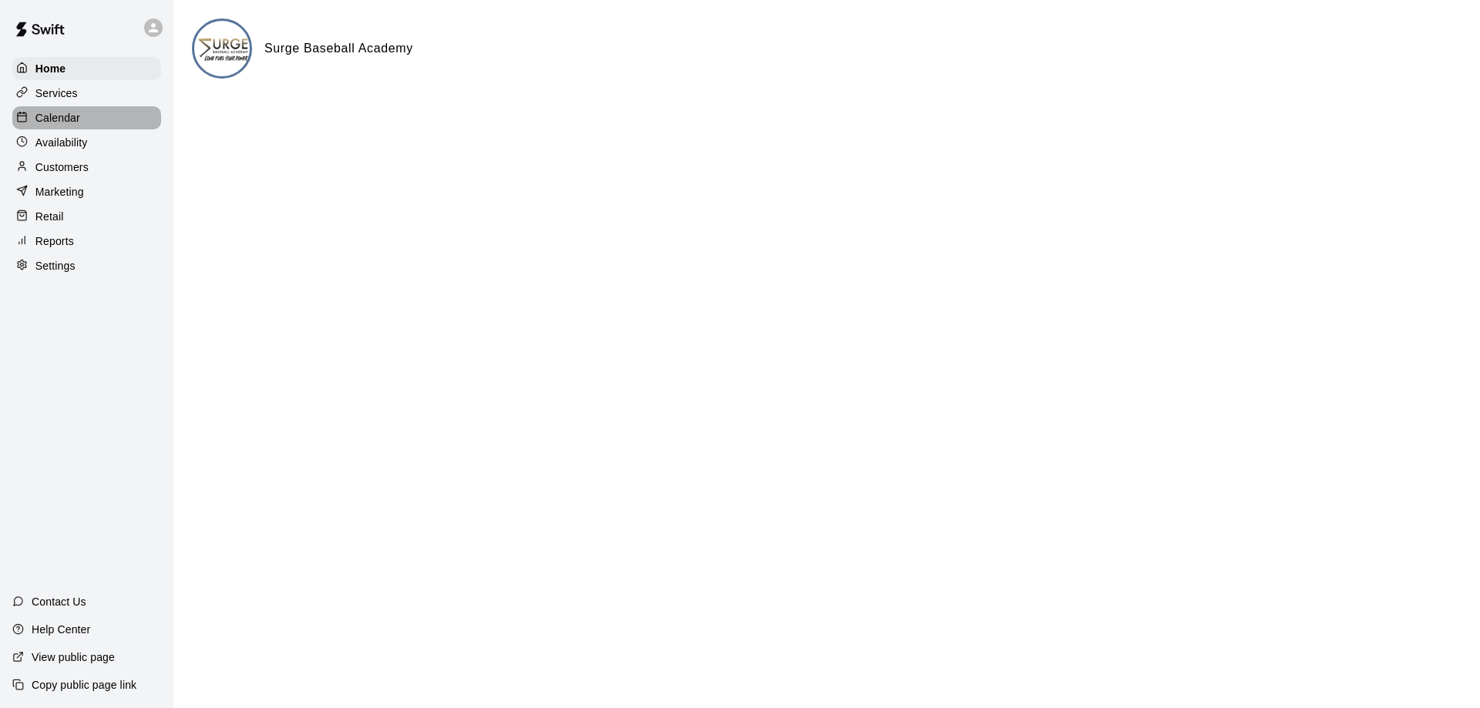
click at [72, 125] on p "Calendar" at bounding box center [57, 117] width 45 height 15
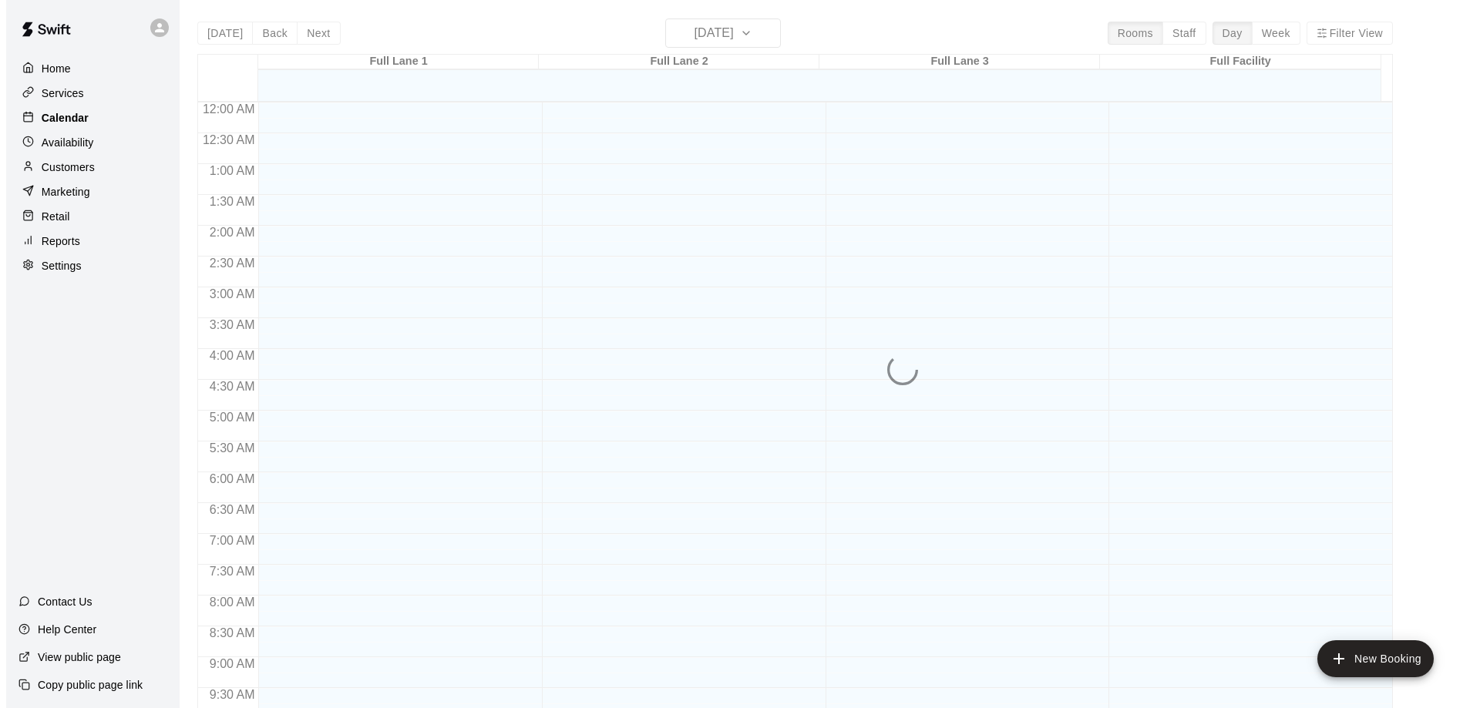
scroll to position [767, 0]
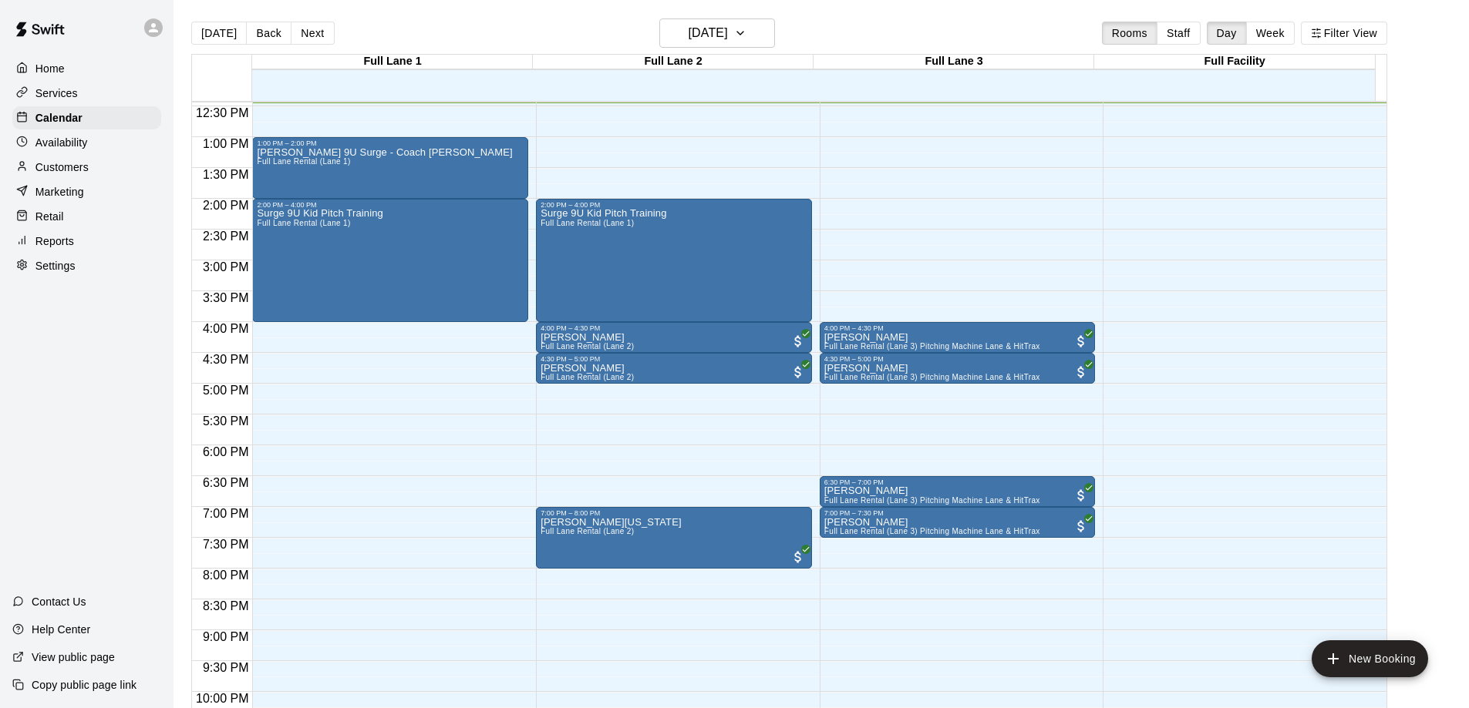
click at [404, 342] on div "10:30 AM – 11:00 AM [PERSON_NAME][GEOGRAPHIC_DATA][PERSON_NAME][PERSON_NAME] (L…" at bounding box center [390, 75] width 276 height 1480
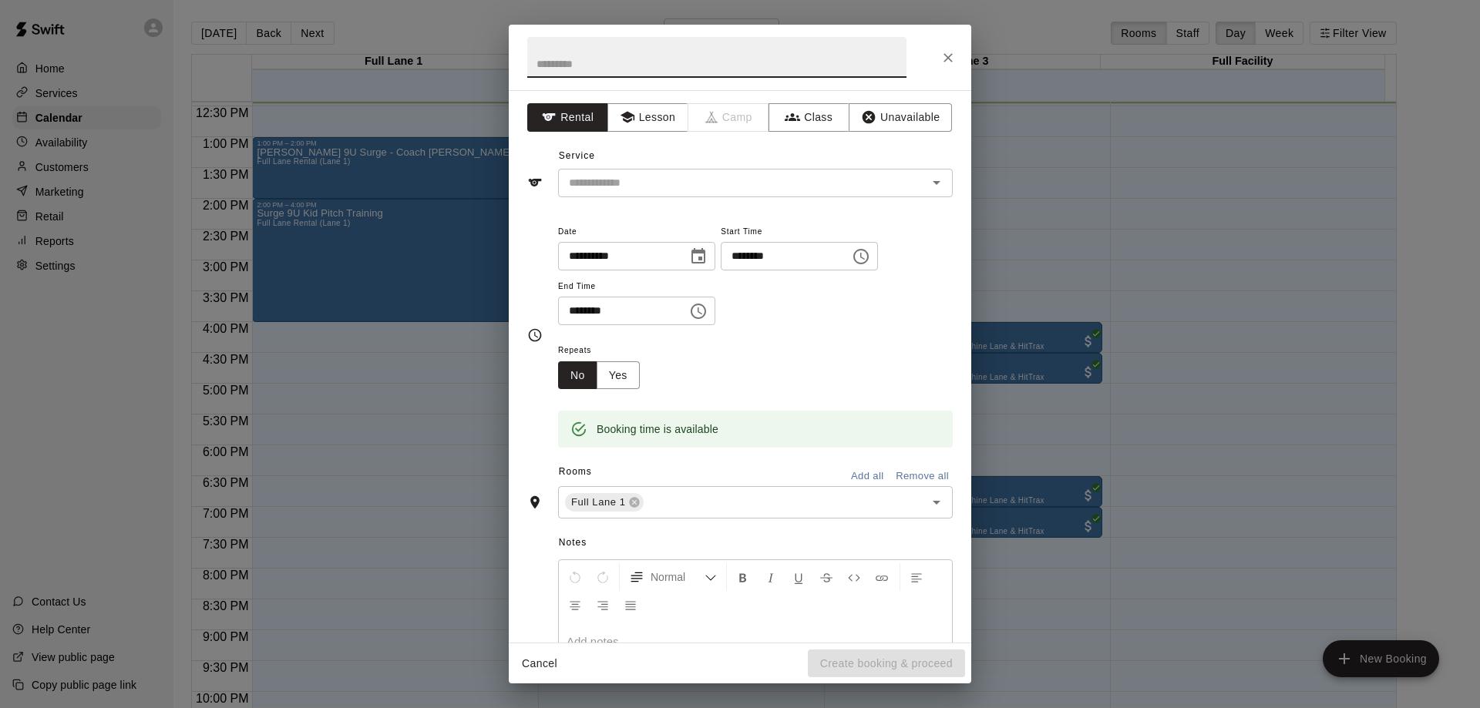
click at [870, 254] on icon "Choose time, selected time is 4:15 PM" at bounding box center [861, 256] width 19 height 19
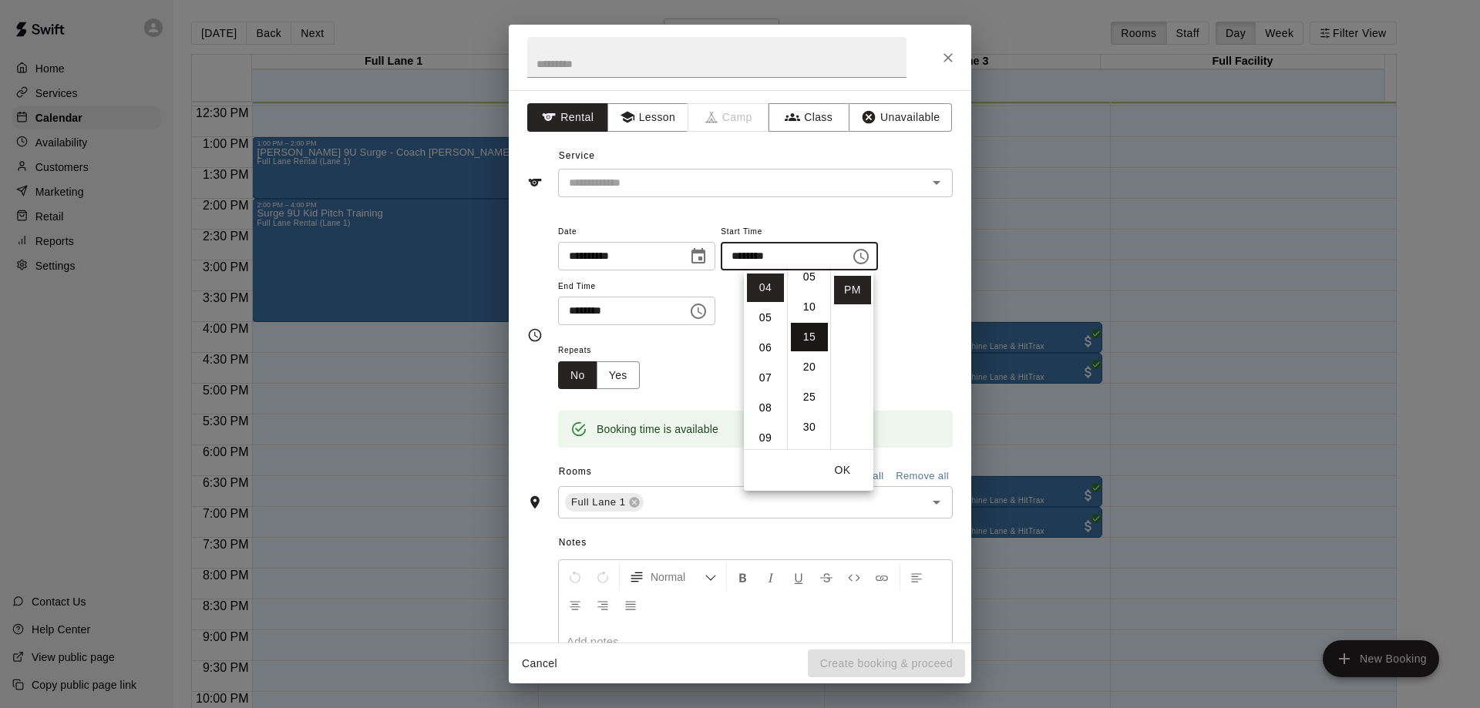
scroll to position [13, 0]
click at [807, 280] on li "00" at bounding box center [809, 275] width 37 height 29
type input "********"
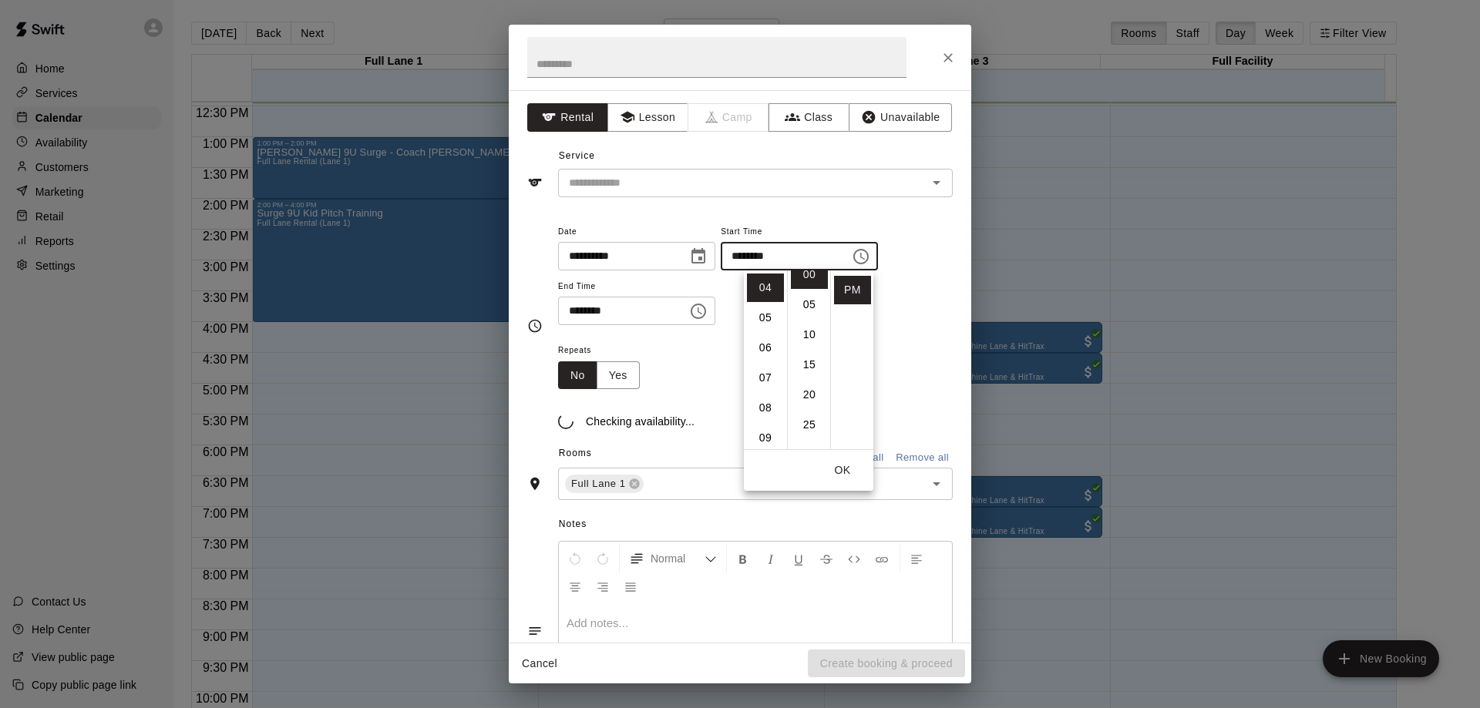
scroll to position [0, 0]
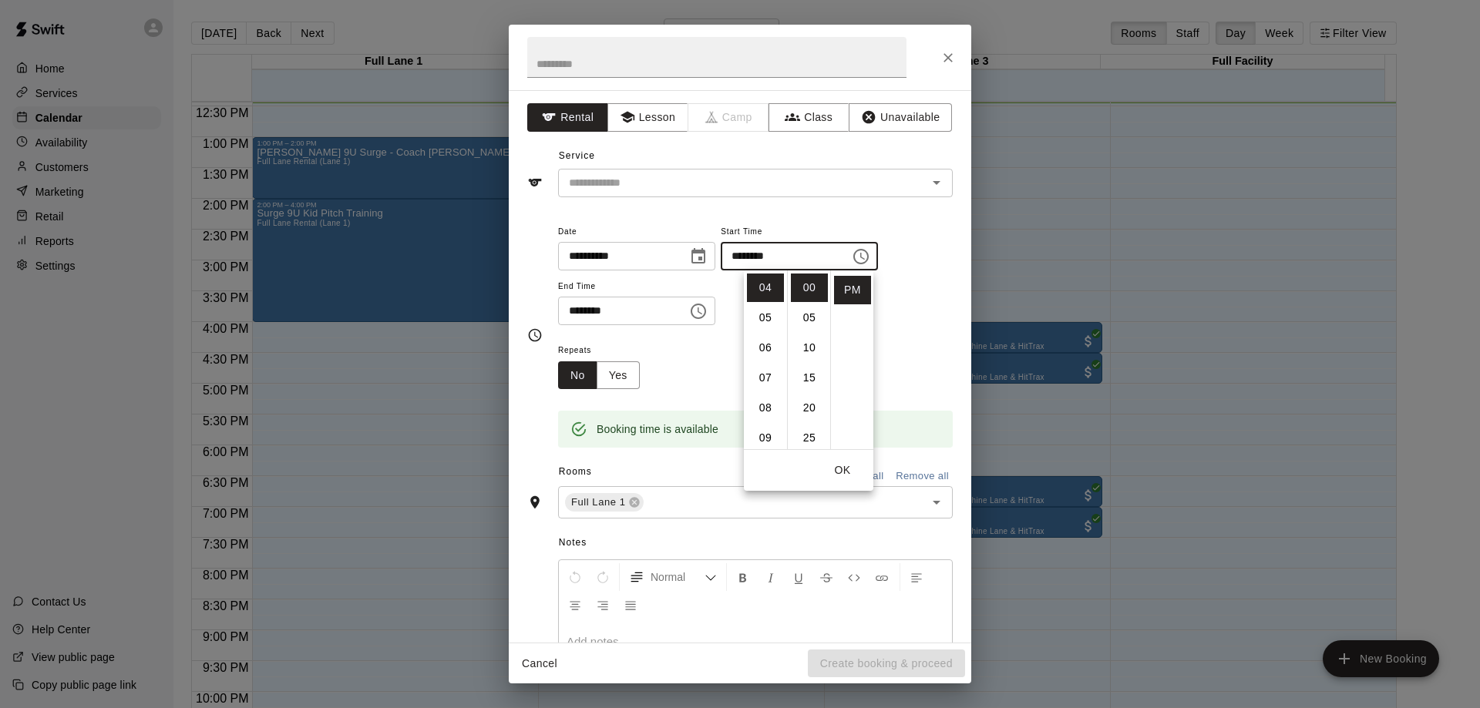
click at [708, 309] on icon "Choose time, selected time is 4:45 PM" at bounding box center [698, 311] width 19 height 19
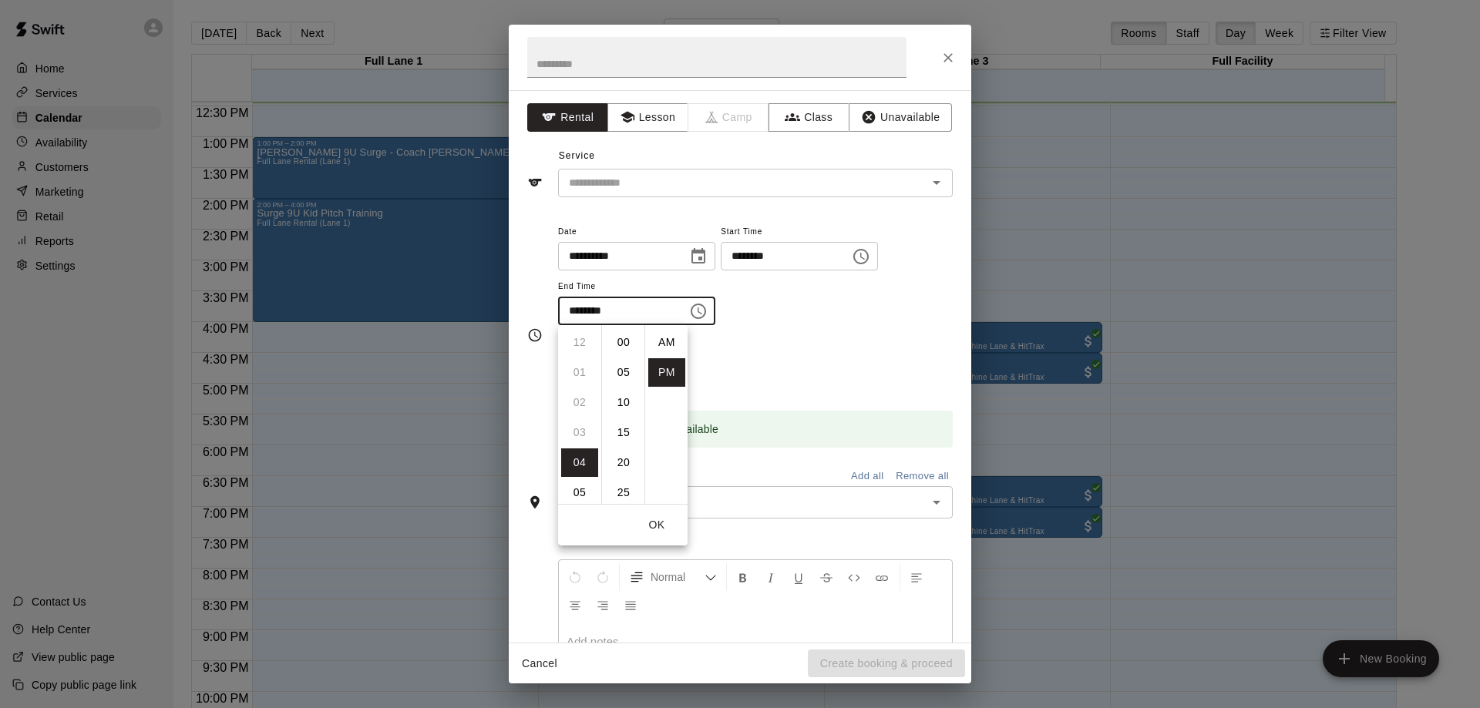
scroll to position [28, 0]
click at [583, 375] on li "05" at bounding box center [579, 372] width 37 height 29
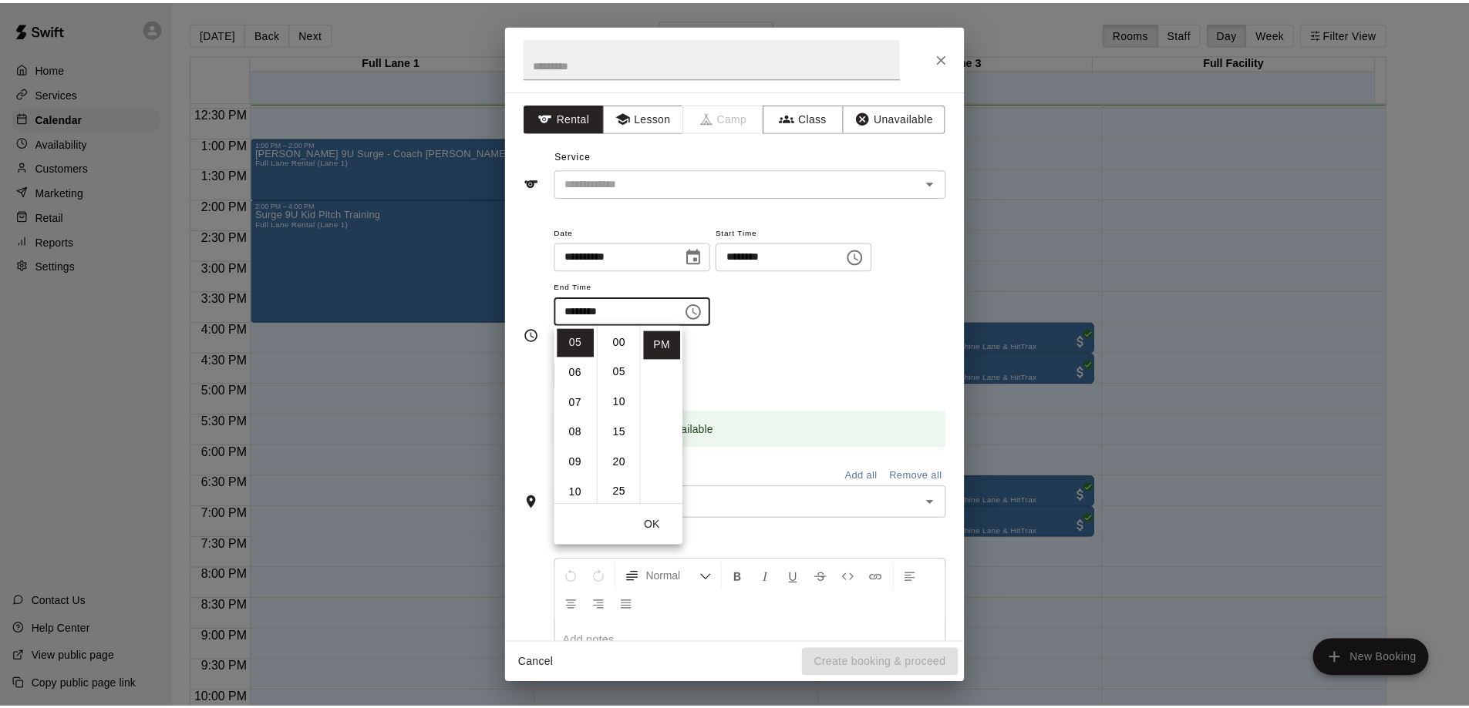
scroll to position [0, 0]
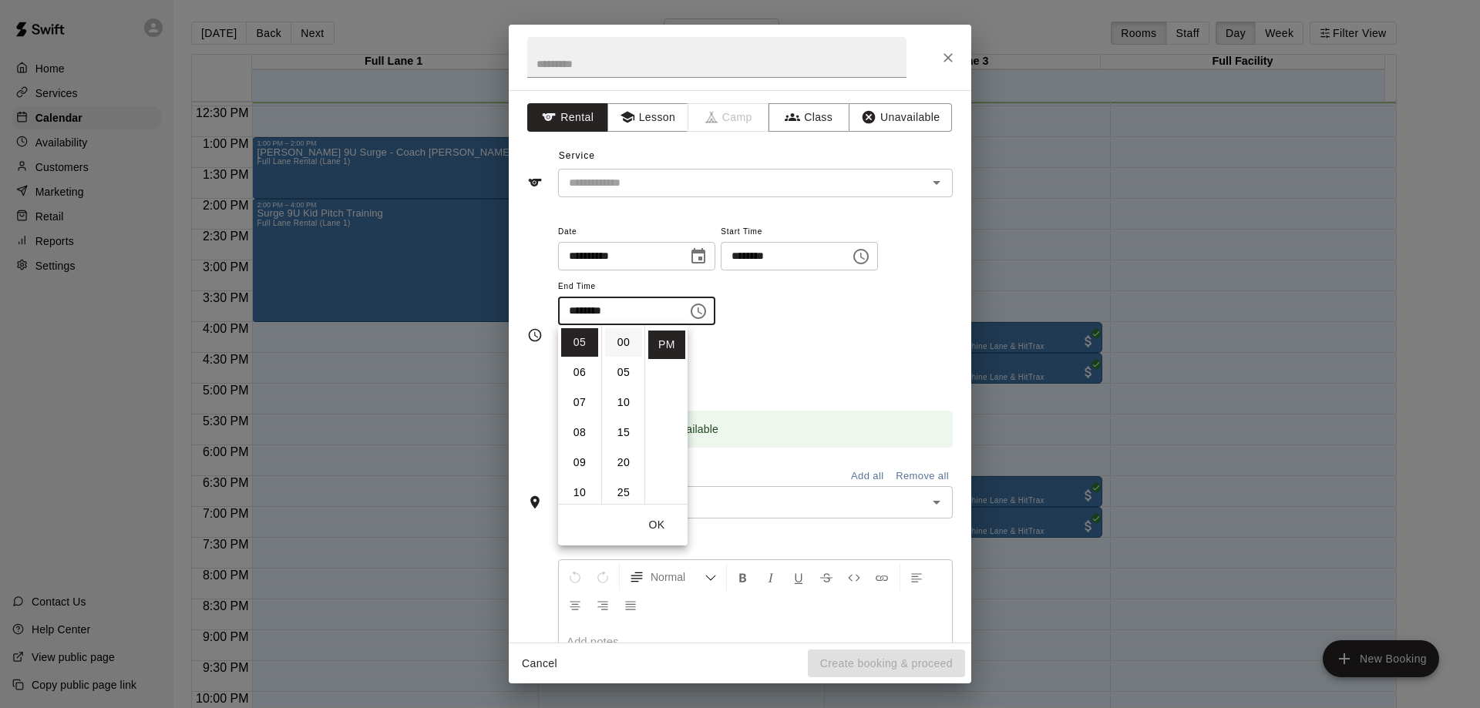
click at [618, 343] on li "00" at bounding box center [623, 342] width 37 height 29
type input "********"
click at [660, 524] on button "OK" at bounding box center [656, 525] width 49 height 29
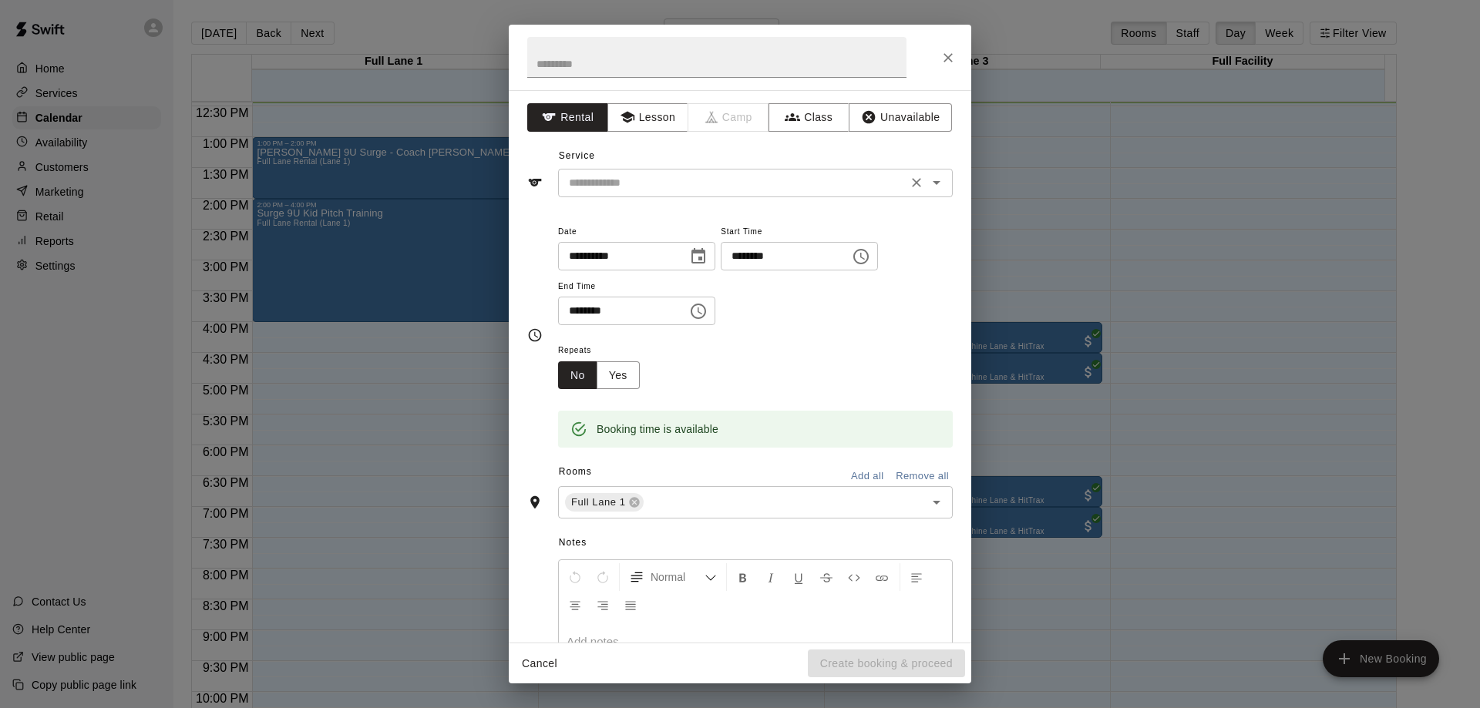
click at [927, 188] on icon "Open" at bounding box center [936, 182] width 19 height 19
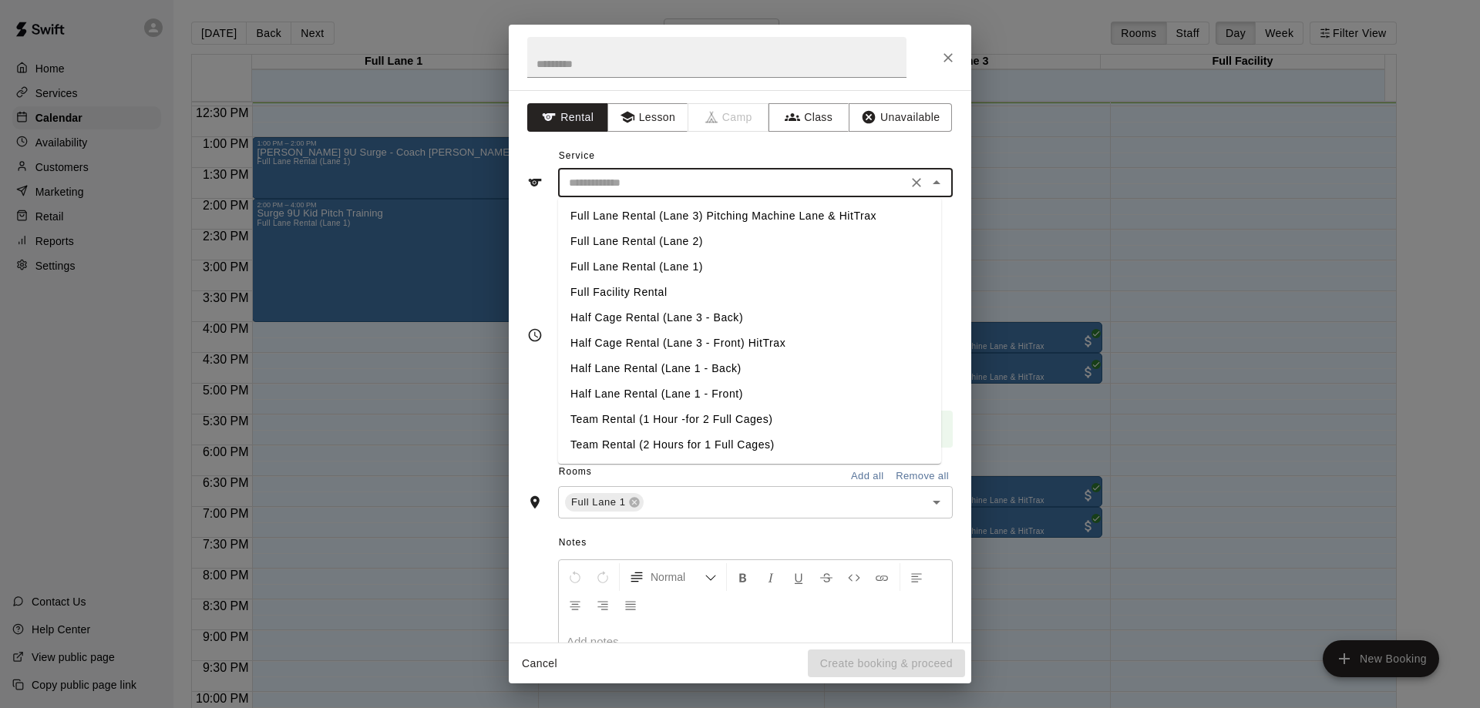
click at [650, 270] on li "Full Lane Rental (Lane 1)" at bounding box center [749, 266] width 383 height 25
type input "**********"
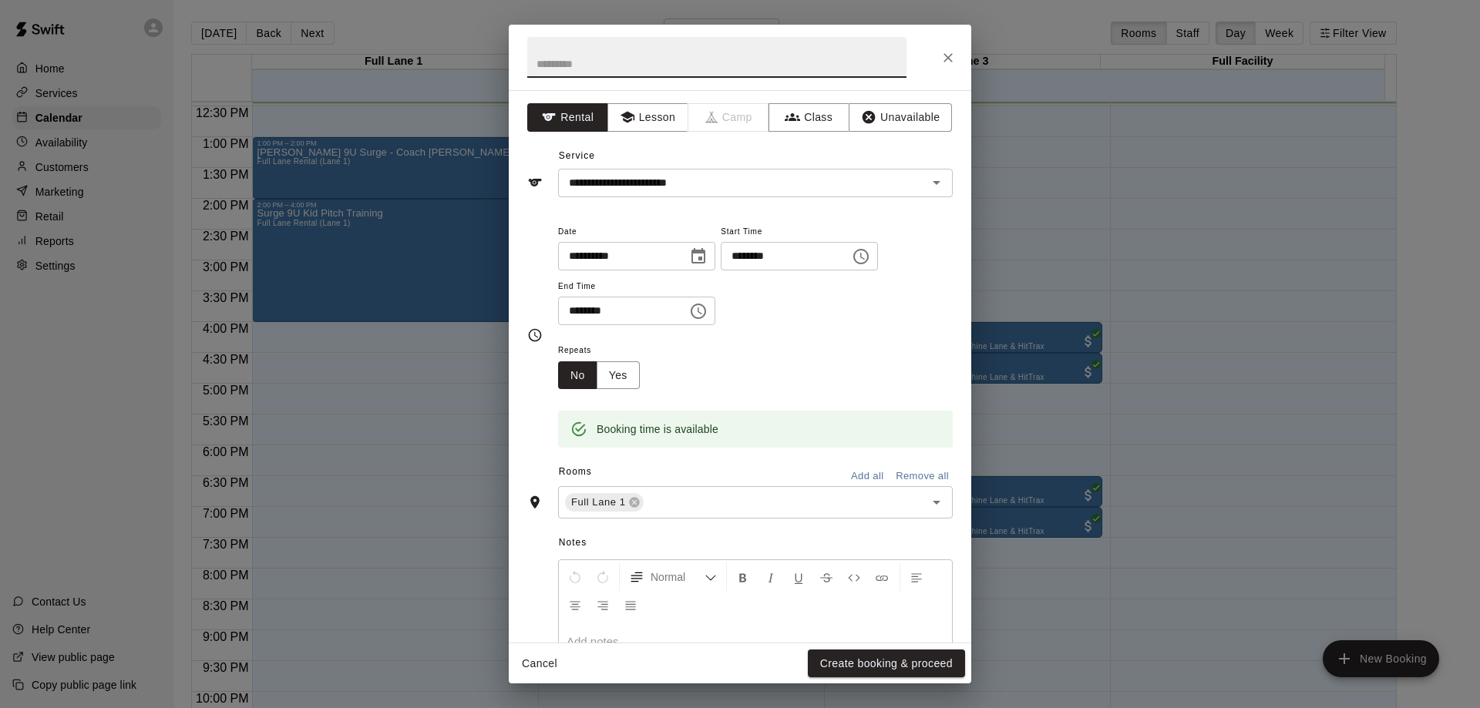
click at [582, 65] on input "text" at bounding box center [716, 57] width 379 height 41
type input "*****"
click at [871, 663] on button "Create booking & proceed" at bounding box center [886, 664] width 157 height 29
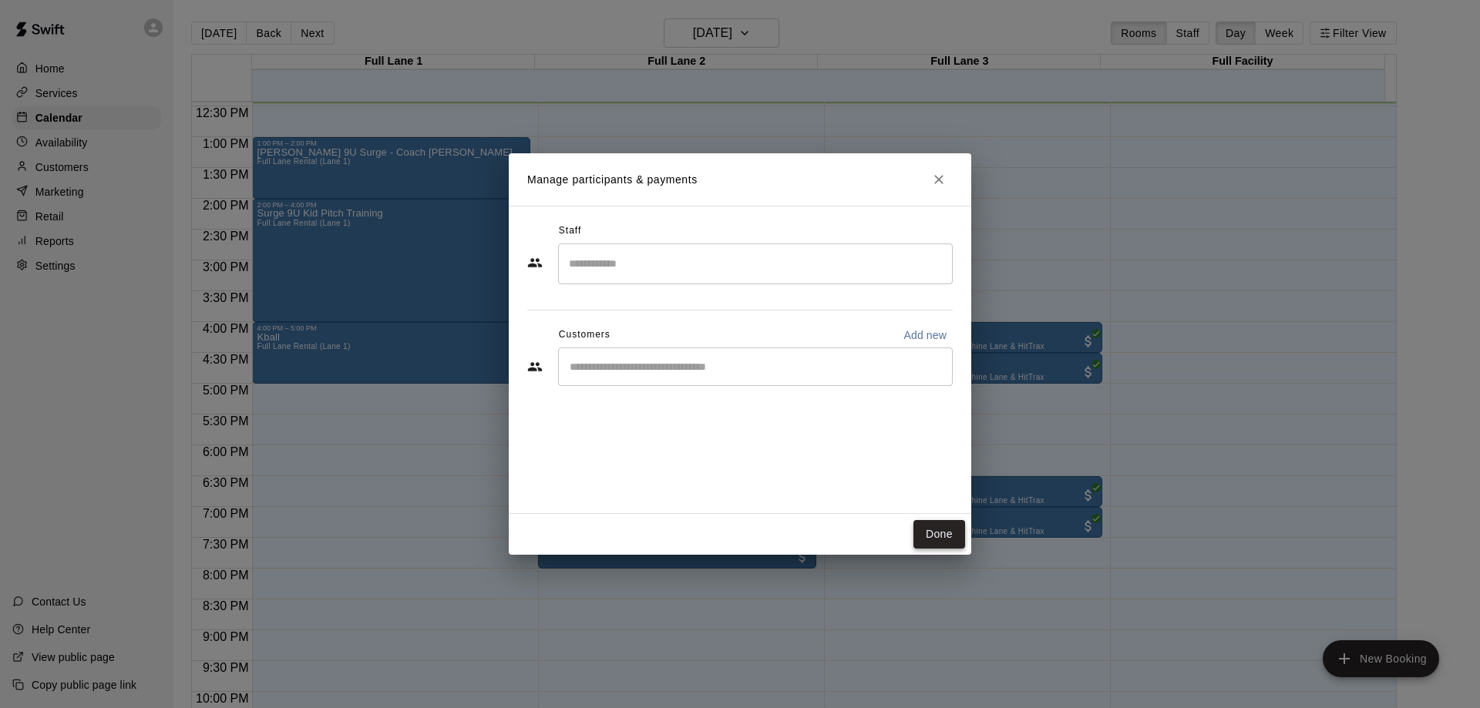
click at [939, 539] on button "Done" at bounding box center [940, 534] width 52 height 29
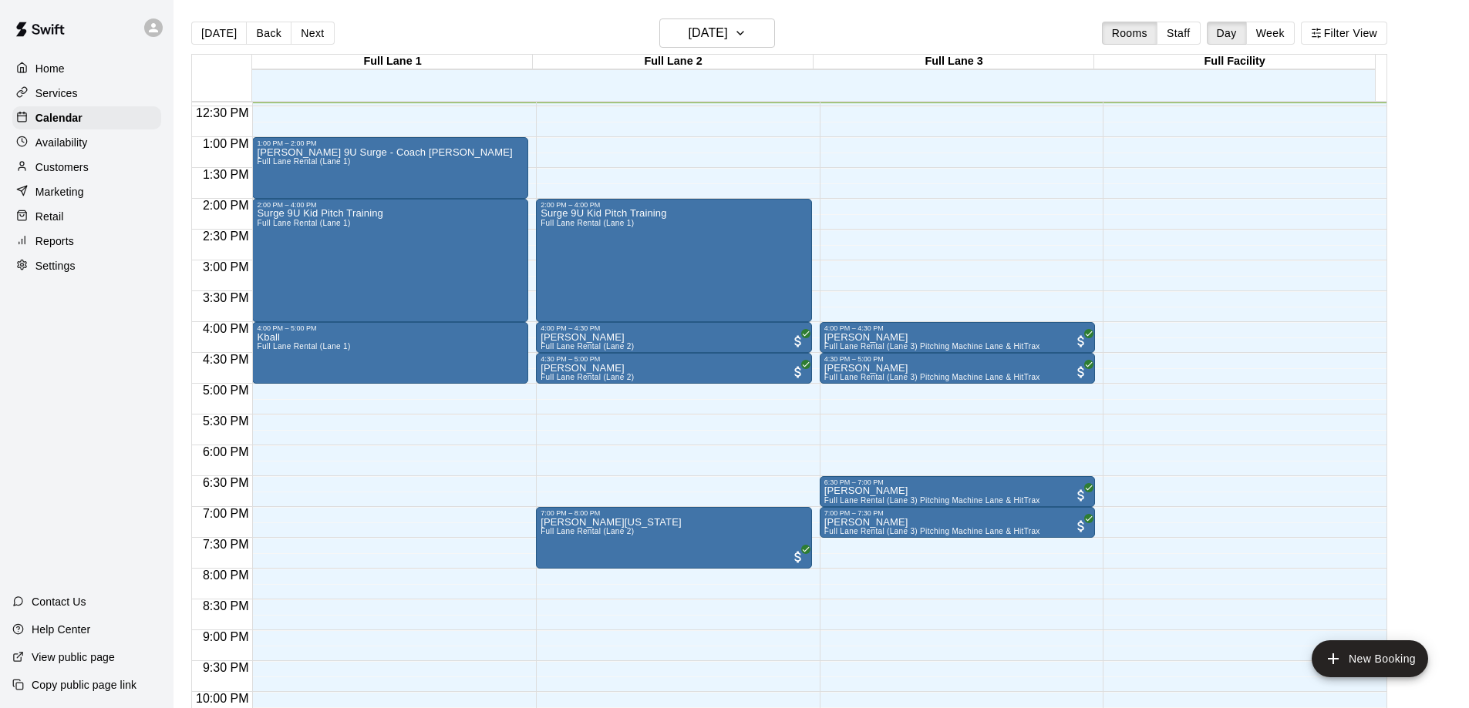
scroll to position [690, 0]
